Goal: Communication & Community: Answer question/provide support

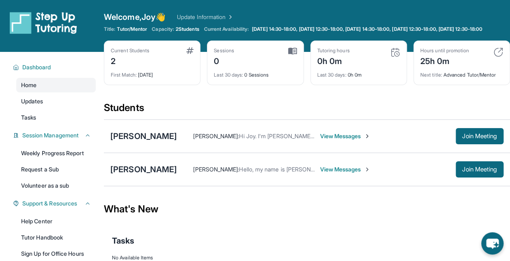
click at [320, 140] on span "View Messages" at bounding box center [345, 136] width 51 height 8
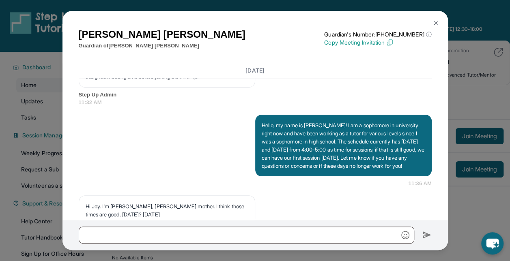
scroll to position [608, 0]
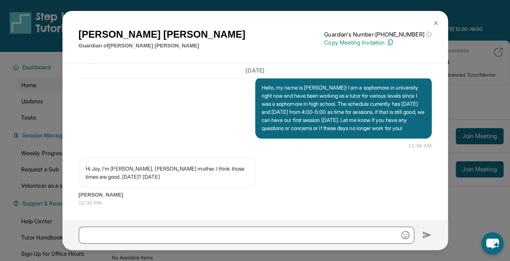
click at [376, 164] on div "Hi Joy. I'm Maria, Leslie's mother. I think those times are good. This Friday? …" at bounding box center [255, 182] width 353 height 49
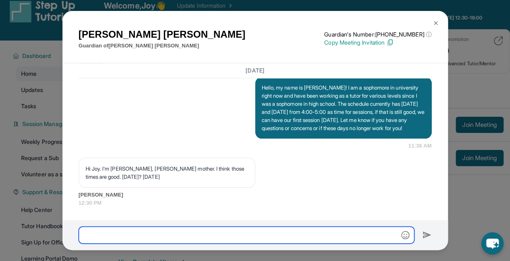
click at [242, 238] on input "text" at bounding box center [246, 235] width 335 height 17
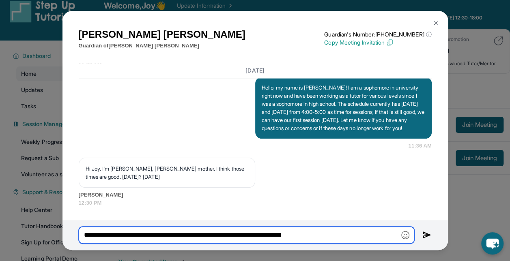
click at [237, 238] on input "**********" at bounding box center [246, 235] width 335 height 17
click at [362, 236] on input "**********" at bounding box center [246, 235] width 335 height 17
type input "**********"
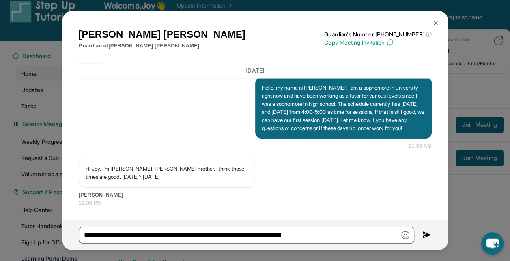
click at [429, 233] on img at bounding box center [426, 235] width 9 height 10
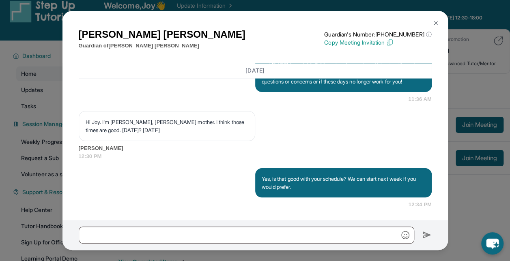
scroll to position [657, 0]
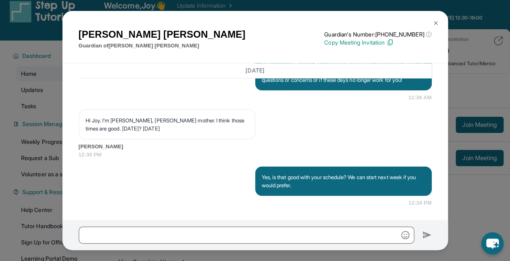
click at [438, 21] on img at bounding box center [435, 23] width 6 height 6
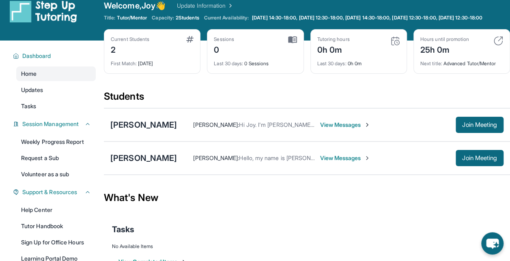
click at [370, 162] on span "View Messages" at bounding box center [345, 158] width 51 height 8
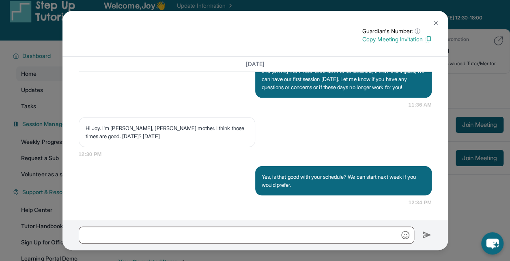
scroll to position [642, 0]
click at [433, 19] on button at bounding box center [435, 23] width 16 height 16
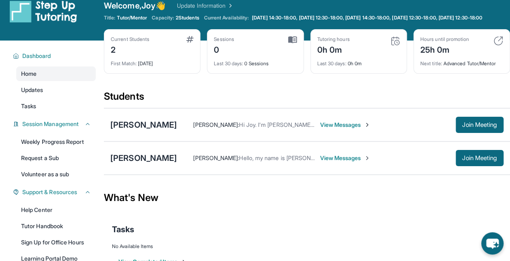
click at [366, 161] on span "View Messages" at bounding box center [345, 158] width 51 height 8
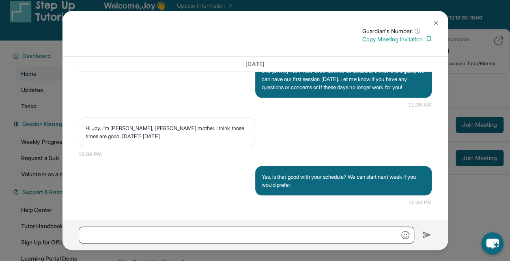
click at [435, 24] on img at bounding box center [435, 23] width 6 height 6
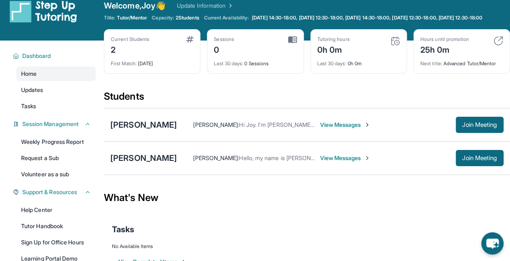
click at [334, 133] on div "Maria Vega : Hi Joy. I'm Maria, Leslie's mother. I think those times are good. …" at bounding box center [340, 125] width 326 height 16
click at [333, 129] on span "View Messages" at bounding box center [345, 125] width 51 height 8
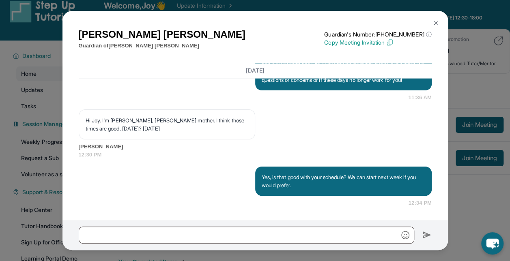
scroll to position [613, 0]
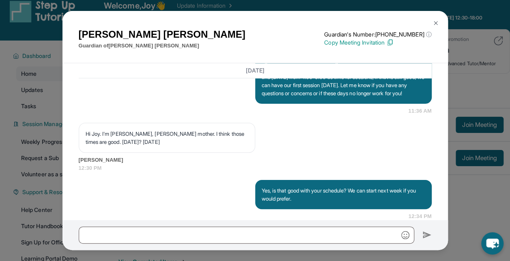
click at [436, 21] on img at bounding box center [435, 23] width 6 height 6
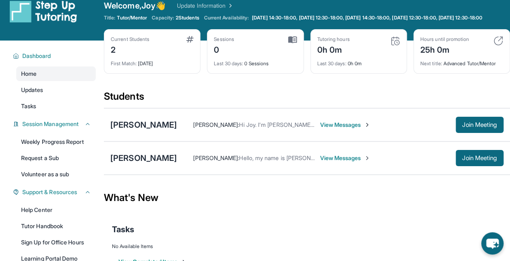
click at [356, 162] on span "View Messages" at bounding box center [345, 158] width 51 height 8
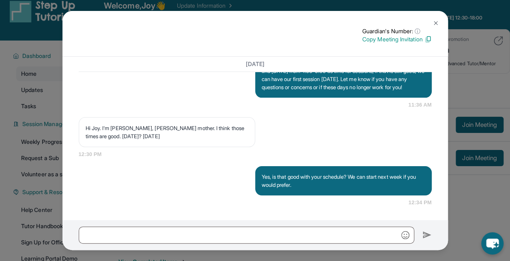
scroll to position [642, 0]
click at [435, 23] on img at bounding box center [435, 23] width 6 height 6
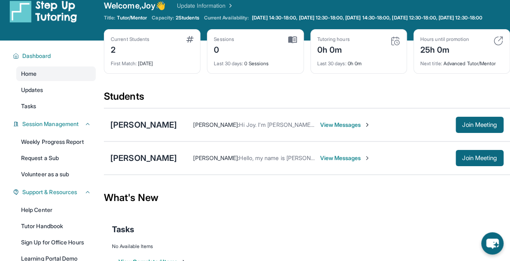
scroll to position [0, 0]
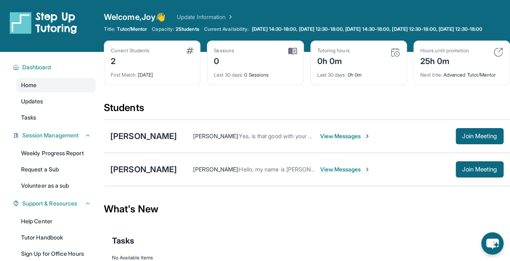
click at [355, 174] on span "View Messages" at bounding box center [345, 169] width 51 height 8
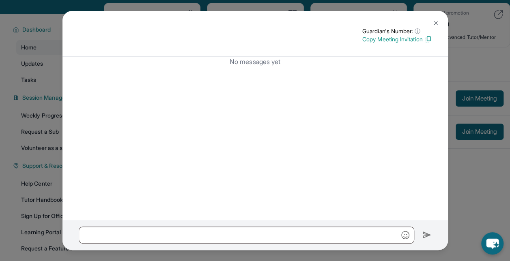
scroll to position [39, 0]
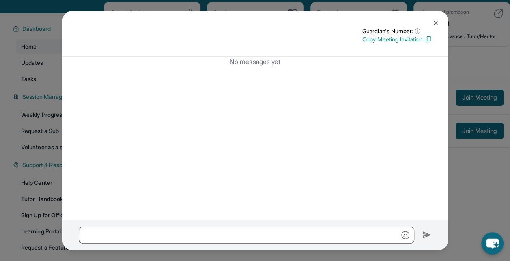
click at [434, 21] on img at bounding box center [435, 23] width 6 height 6
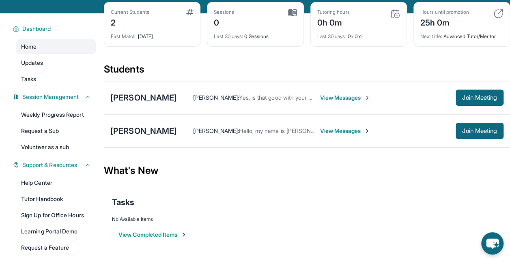
click at [337, 102] on span "View Messages" at bounding box center [345, 98] width 51 height 8
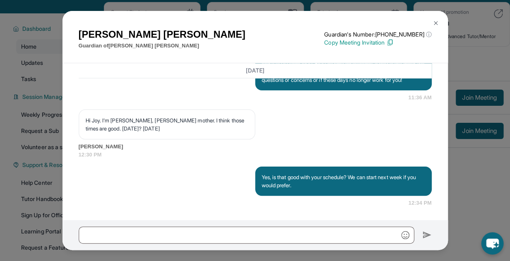
scroll to position [657, 0]
click at [434, 23] on img at bounding box center [435, 23] width 6 height 6
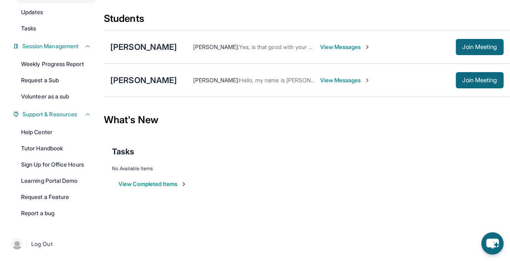
scroll to position [0, 0]
